Goal: Transaction & Acquisition: Purchase product/service

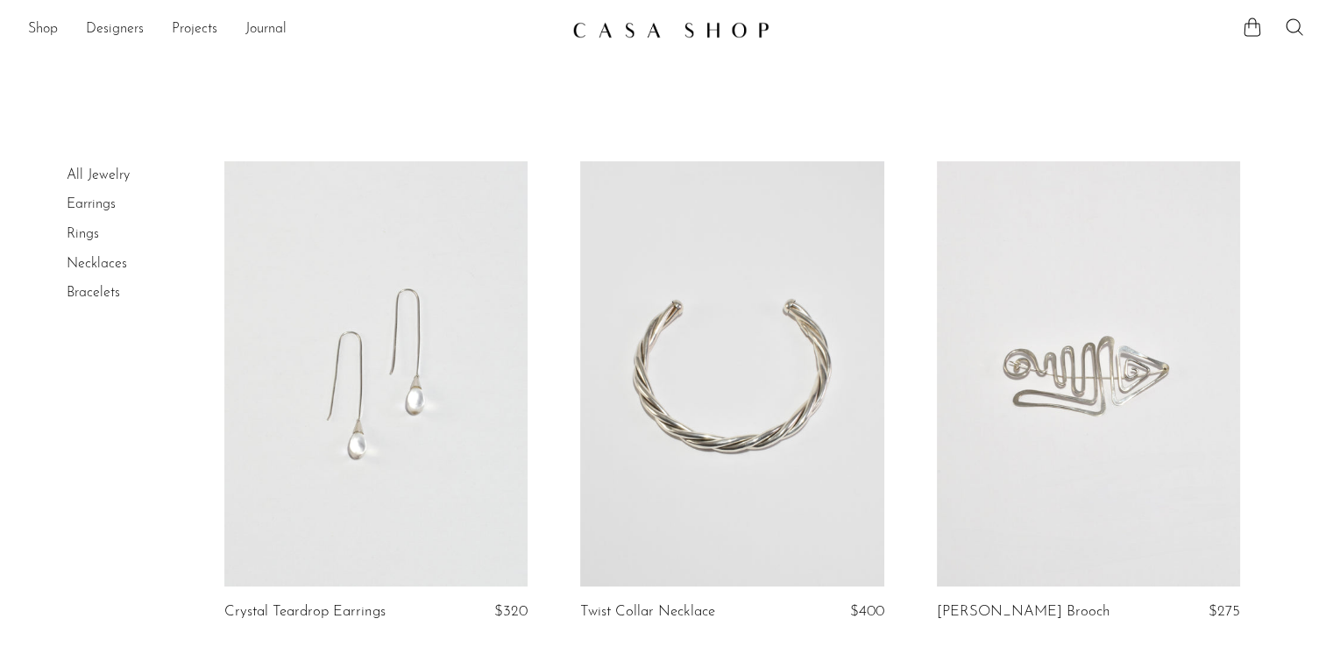
scroll to position [239, 0]
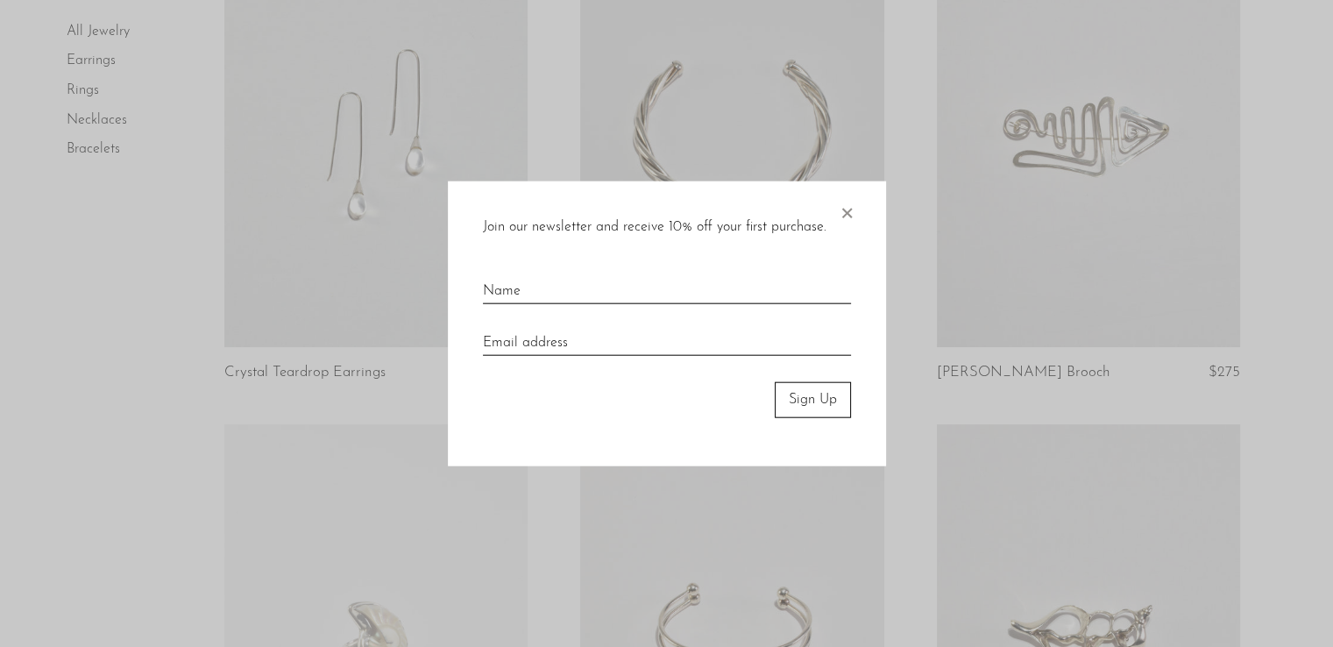
click at [847, 209] on span "×" at bounding box center [847, 209] width 18 height 56
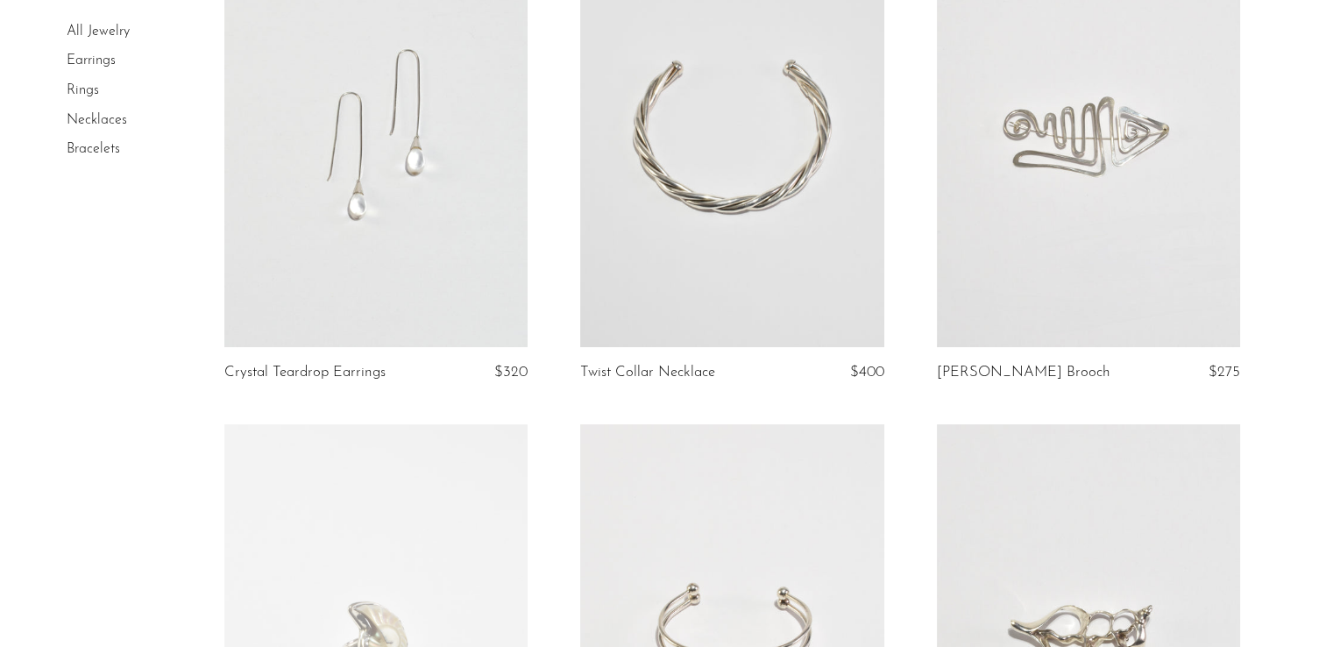
click at [1035, 241] on link at bounding box center [1088, 134] width 303 height 425
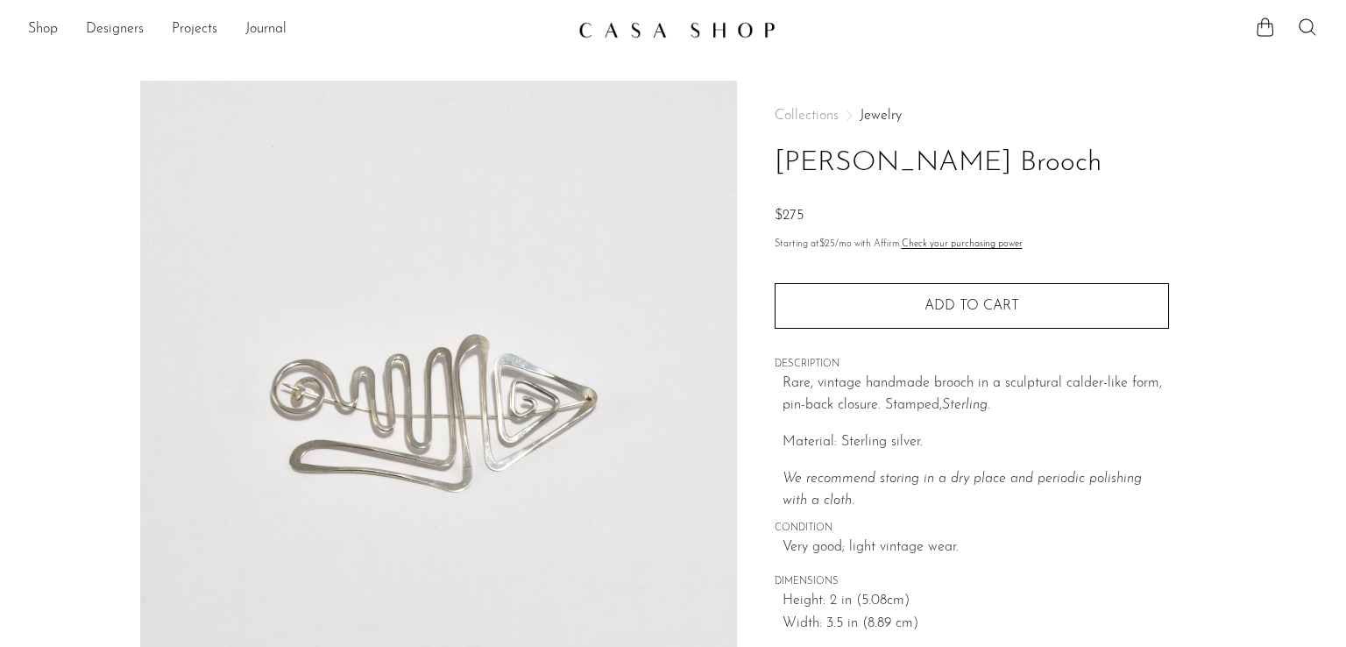
click at [1224, 386] on article "Sterling Calder Brooch $275" at bounding box center [673, 494] width 1122 height 826
click at [1237, 446] on section "Sterling Calder Brooch $275" at bounding box center [673, 494] width 1346 height 826
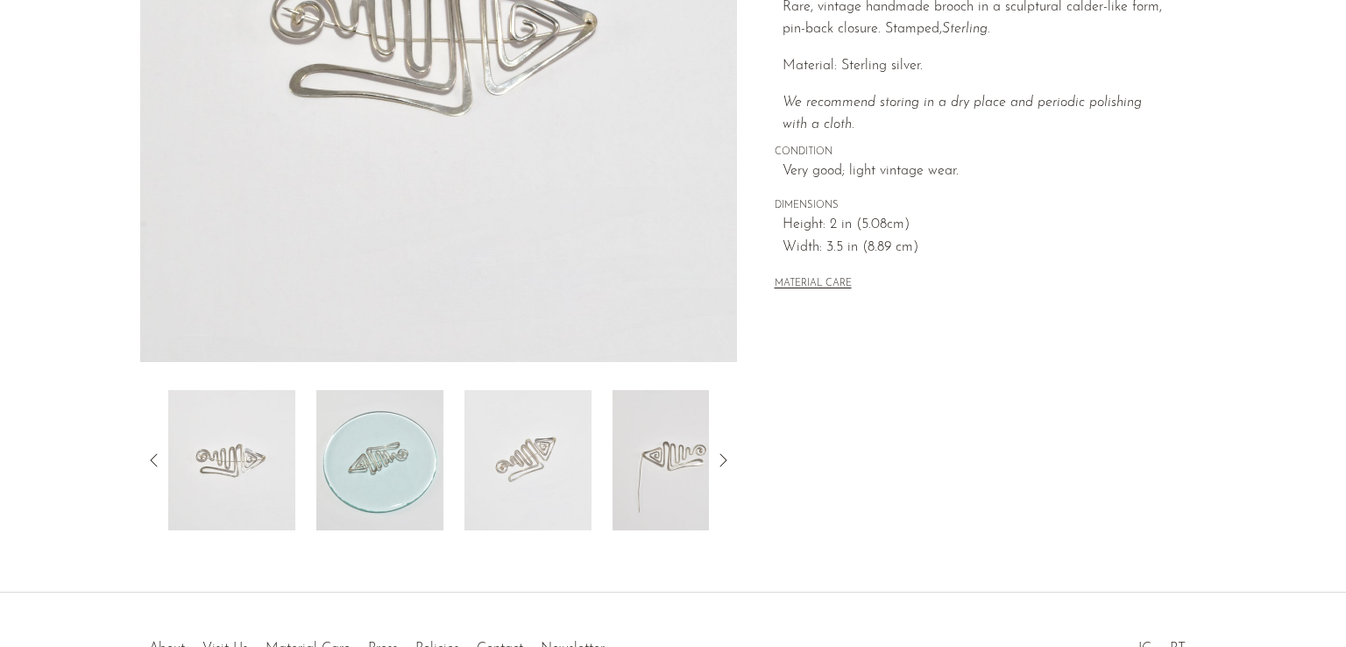
scroll to position [456, 0]
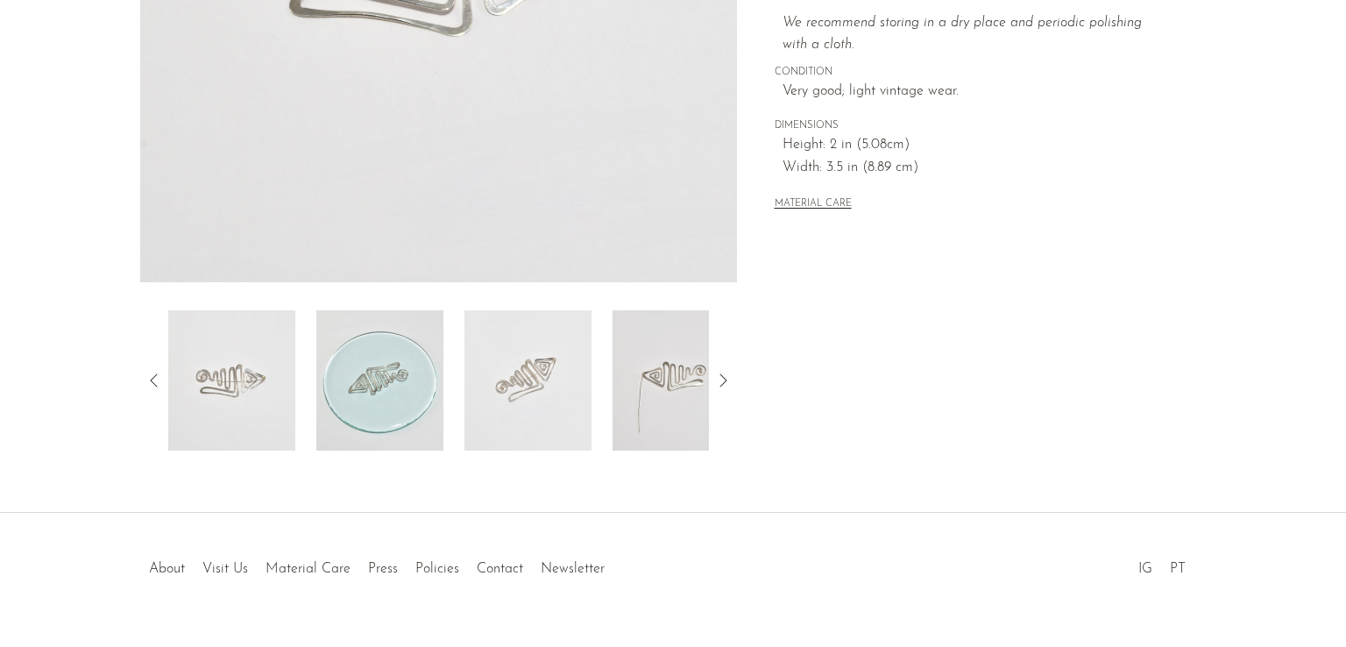
click at [677, 386] on img at bounding box center [676, 380] width 127 height 140
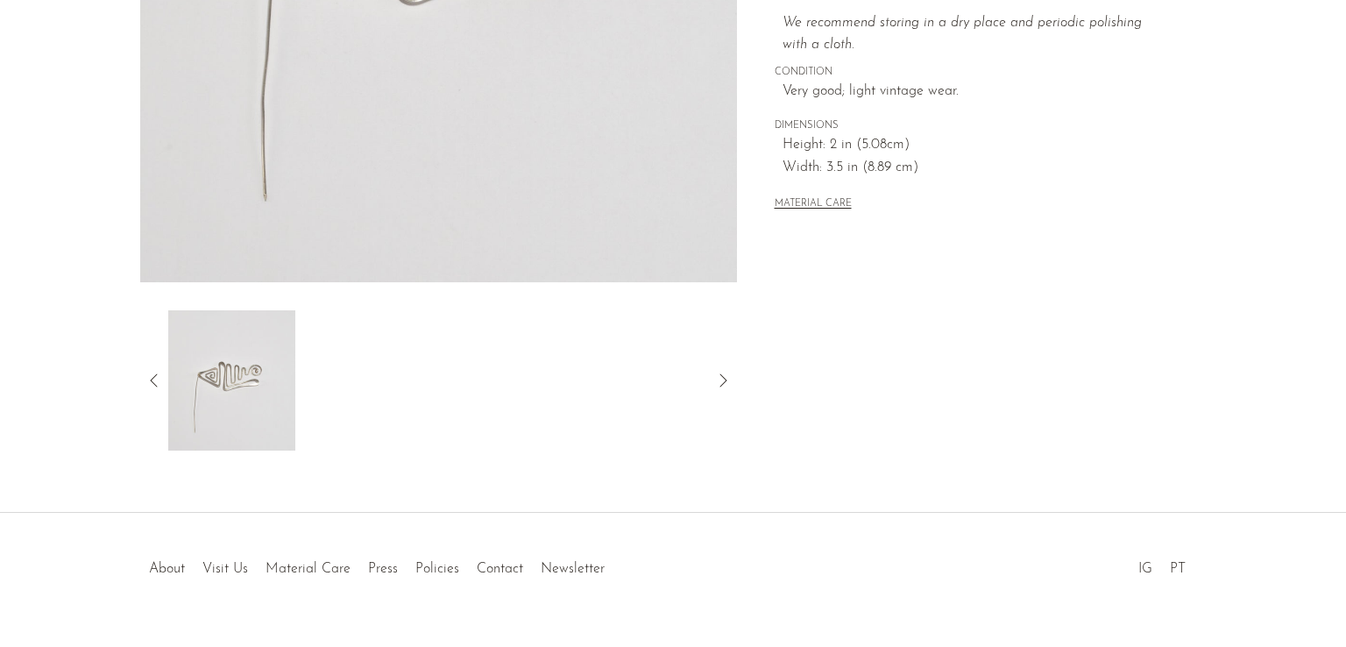
click at [1223, 230] on article "Sterling Calder Brooch $275" at bounding box center [673, 38] width 1122 height 826
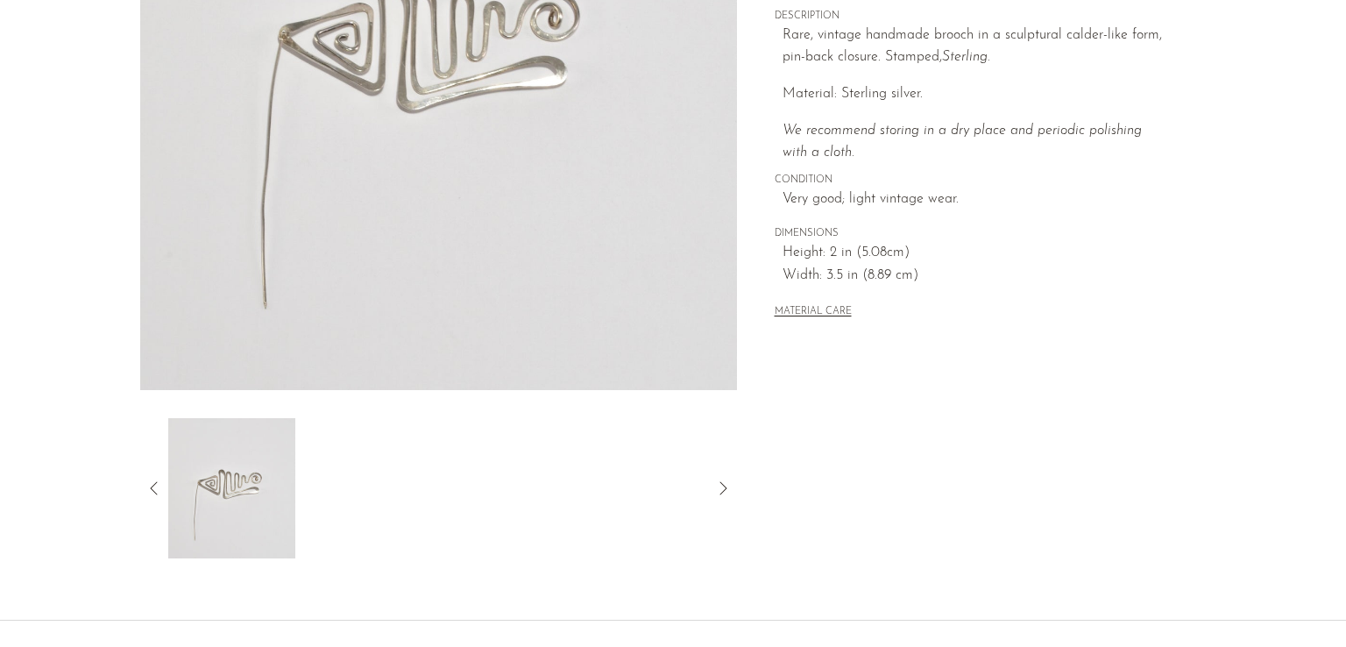
scroll to position [351, 0]
click at [153, 483] on icon at bounding box center [154, 485] width 21 height 21
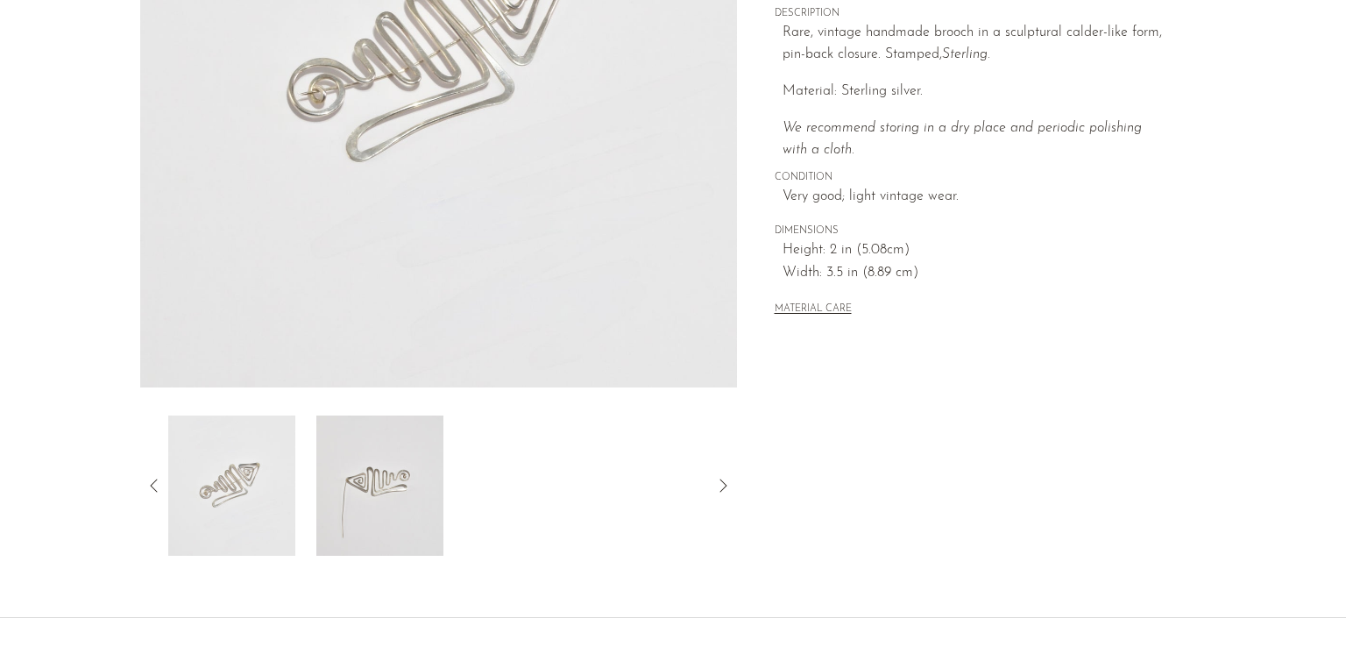
click at [147, 488] on icon at bounding box center [154, 485] width 21 height 21
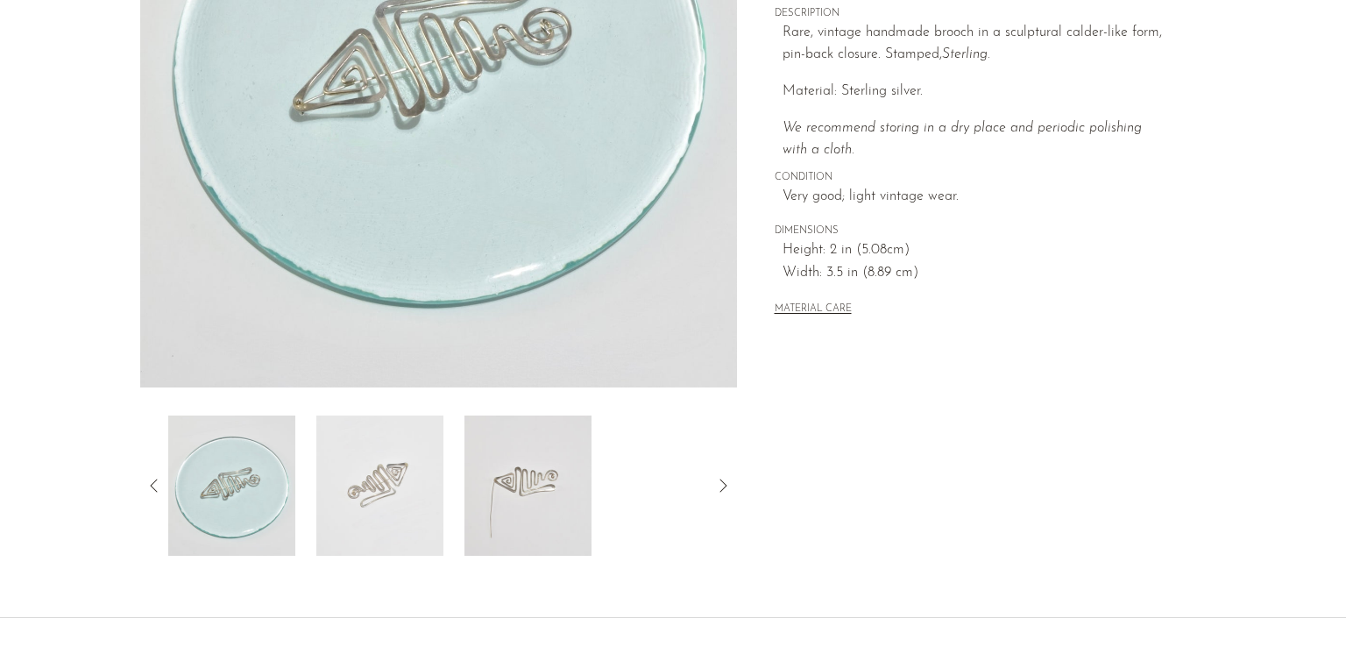
click at [1165, 420] on div "Collections Jewelry Sterling Calder Brooch $275 Starting at $25 /mo with Affirm…" at bounding box center [971, 143] width 469 height 826
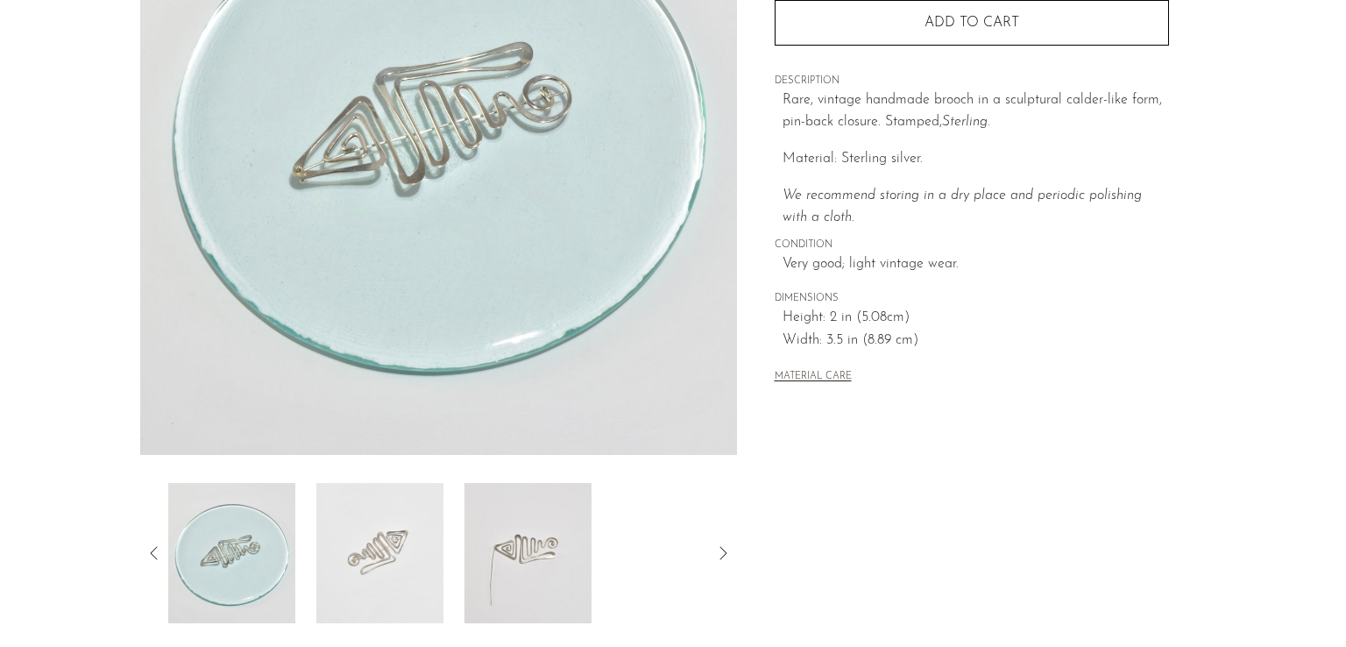
scroll to position [280, 0]
click at [152, 547] on icon at bounding box center [154, 555] width 21 height 21
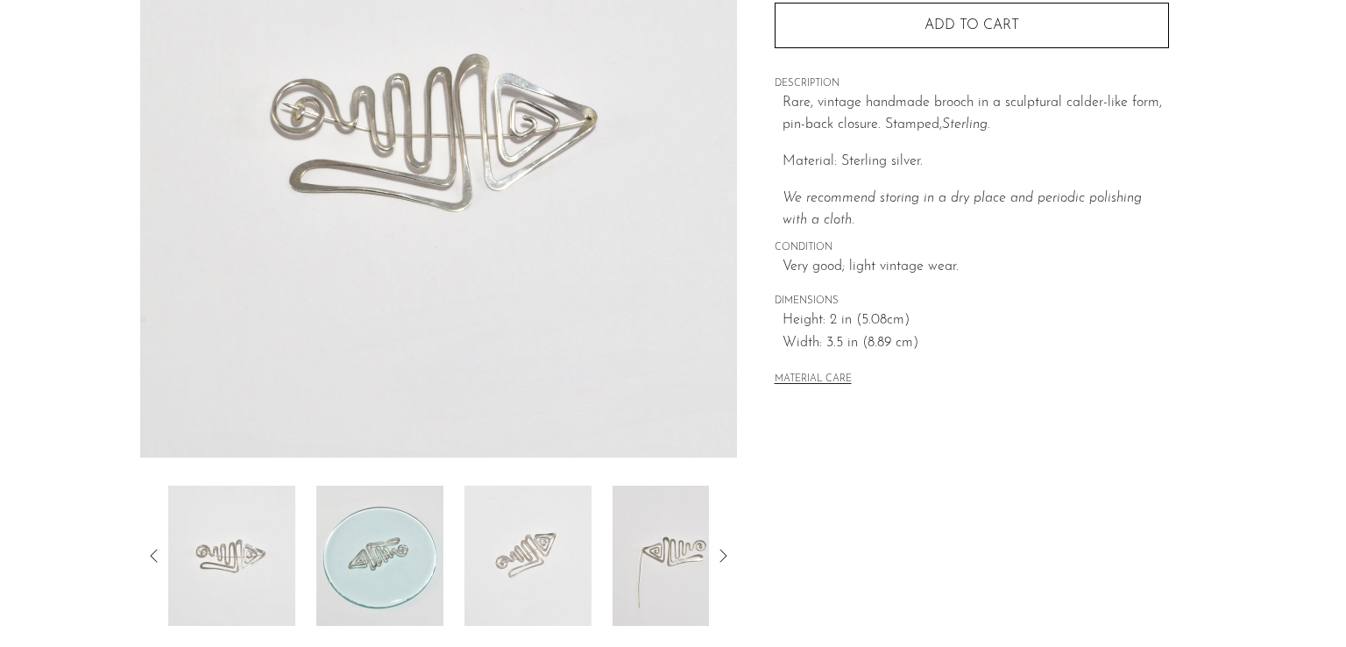
click at [153, 556] on icon at bounding box center [154, 555] width 21 height 21
click at [346, 554] on img at bounding box center [379, 555] width 127 height 140
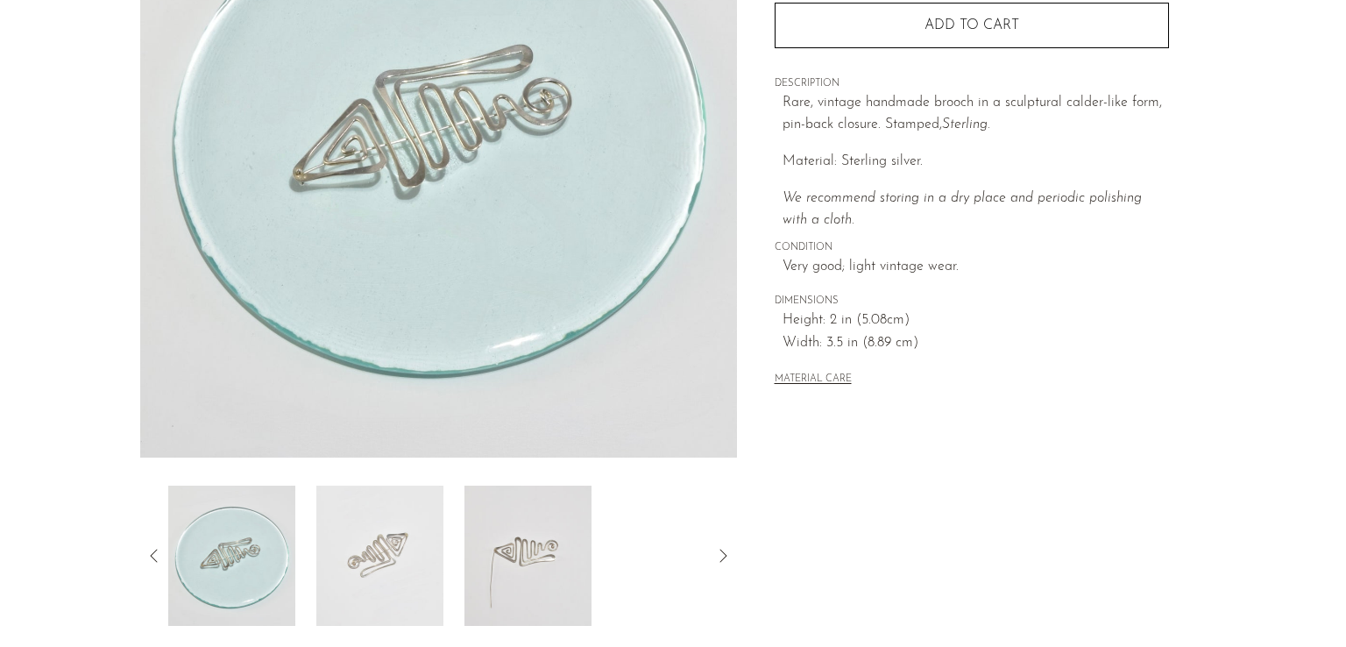
click at [428, 541] on img at bounding box center [379, 555] width 127 height 140
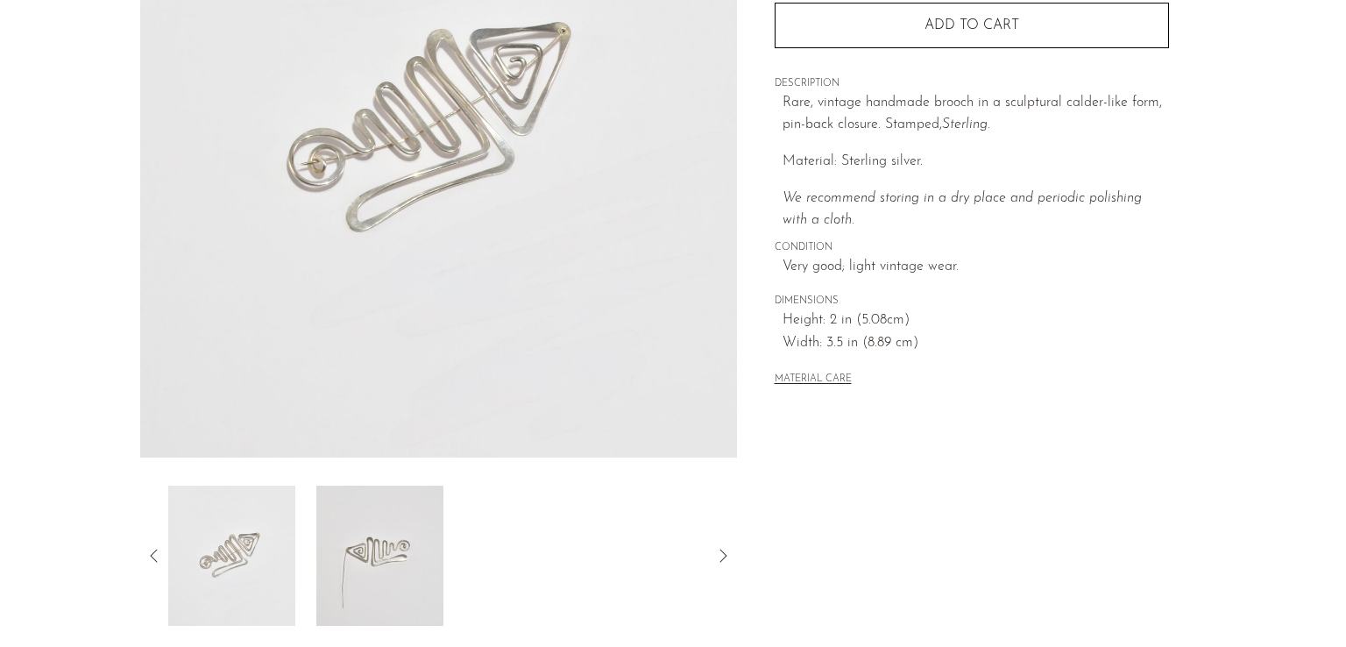
click at [428, 541] on img at bounding box center [379, 555] width 127 height 140
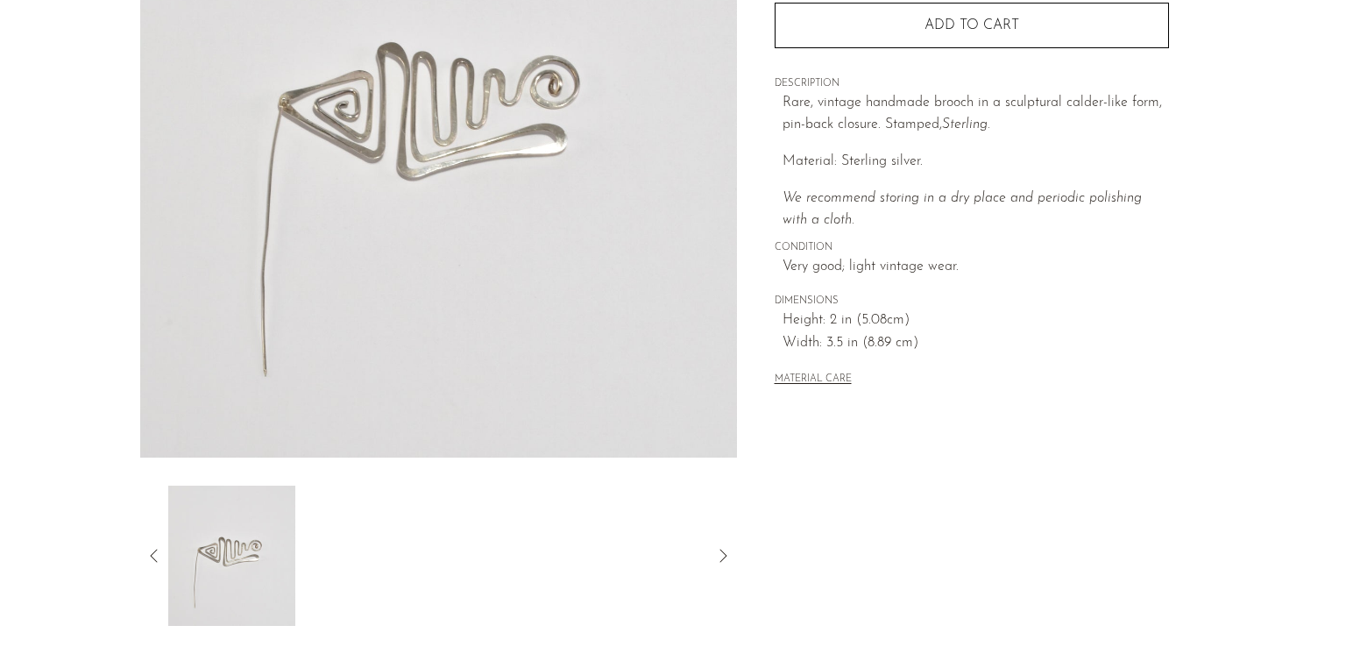
click at [1076, 406] on div "Collections Jewelry Sterling Calder Brooch $275 Starting at $25 /mo with Affirm…" at bounding box center [972, 109] width 394 height 618
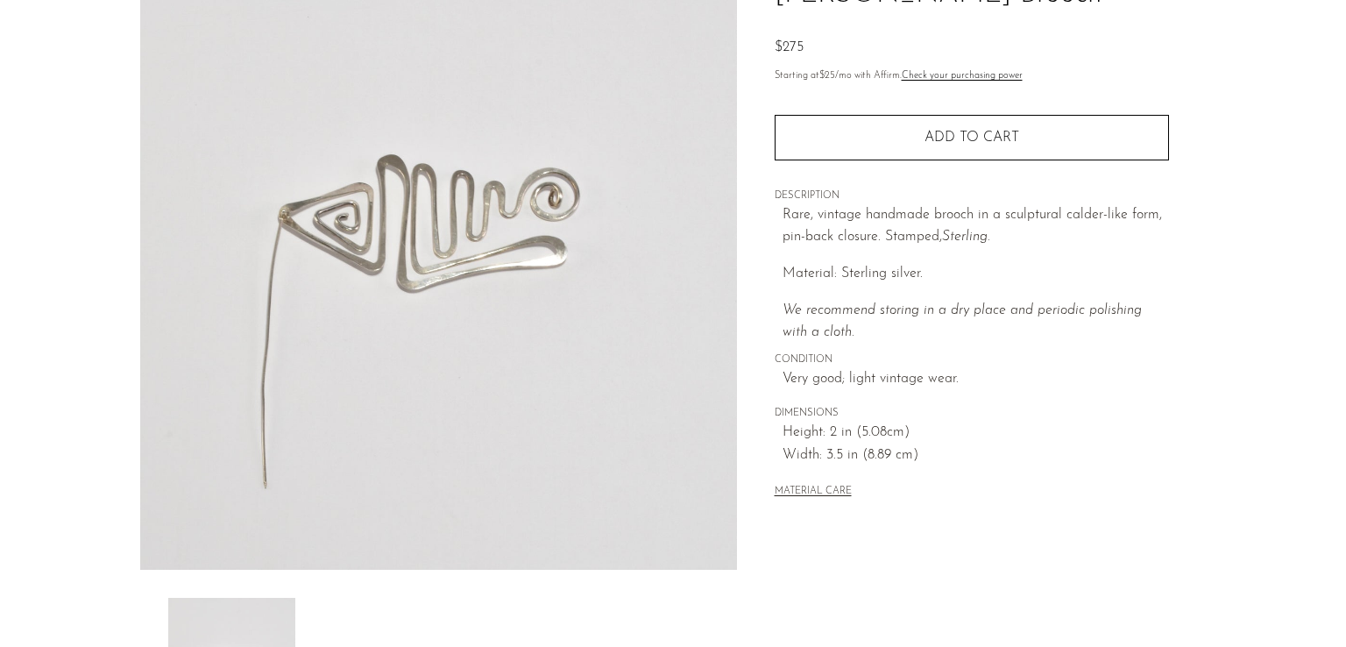
scroll to position [144, 0]
